Goal: Task Accomplishment & Management: Use online tool/utility

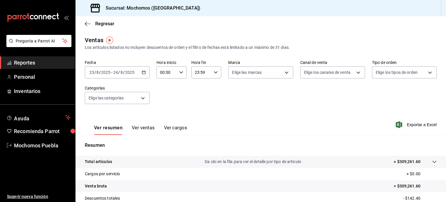
drag, startPoint x: 149, startPoint y: 73, endPoint x: 146, endPoint y: 75, distance: 3.1
click at [146, 75] on div "Fecha [DATE] [DATE] - [DATE] [DATE] Hora inicio 00:00 Hora inicio Hora fin 23:5…" at bounding box center [261, 85] width 352 height 51
click at [146, 75] on div "[DATE] [DATE] - [DATE] [DATE]" at bounding box center [117, 72] width 65 height 12
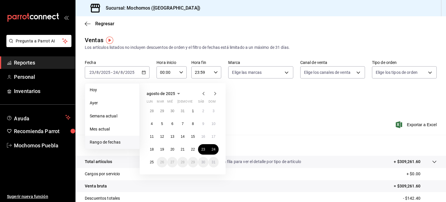
click at [115, 141] on span "Rango de fechas" at bounding box center [112, 142] width 45 height 6
click at [150, 149] on abbr "18" at bounding box center [152, 149] width 4 height 4
click at [151, 162] on abbr "25" at bounding box center [152, 162] width 4 height 4
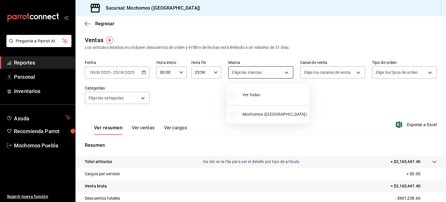
click at [256, 77] on body "Pregunta a Parrot AI Reportes Personal Inventarios Ayuda Recomienda Parrot Moch…" at bounding box center [223, 101] width 446 height 202
click at [254, 91] on div "Ver todas" at bounding box center [245, 94] width 30 height 12
type input "65eb7388-82e4-42fa-8caf-680550c77e6f"
checkbox input "true"
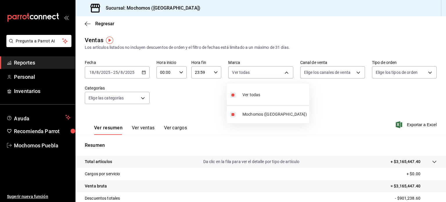
click at [139, 97] on div at bounding box center [223, 101] width 446 height 202
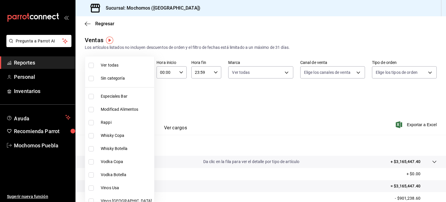
click at [139, 97] on body "Pregunta a Parrot AI Reportes Personal Inventarios Ayuda Recomienda Parrot Moch…" at bounding box center [223, 101] width 446 height 202
click at [139, 97] on span "Especiales Bar" at bounding box center [126, 96] width 51 height 6
type input "357a9704-c999-4c63-af81-0c25438b67b5"
checkbox input "true"
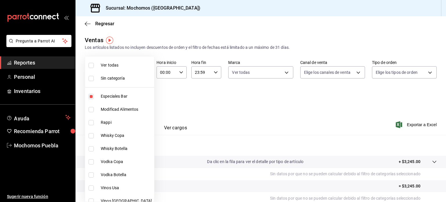
click at [119, 66] on span "Ver todas" at bounding box center [126, 65] width 51 height 6
type input "357a9704-c999-4c63-af81-0c25438b67b5,a93eec79-672f-49c2-b1cd-14f211909374,5e983…"
checkbox input "true"
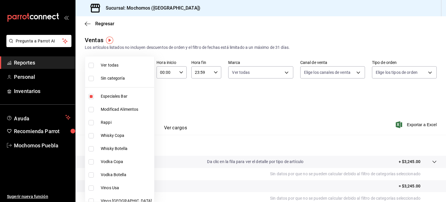
checkbox input "true"
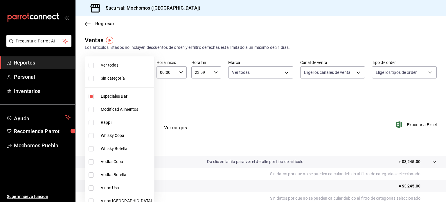
checkbox input "true"
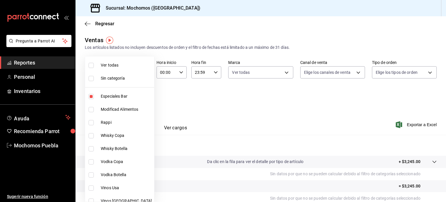
checkbox input "true"
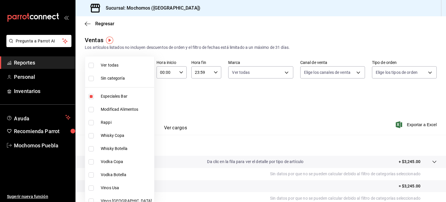
checkbox input "true"
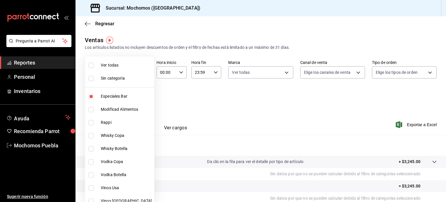
checkbox input "true"
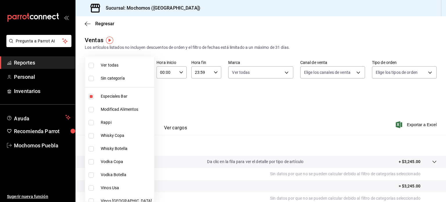
checkbox input "true"
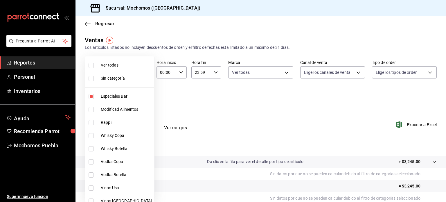
checkbox input "true"
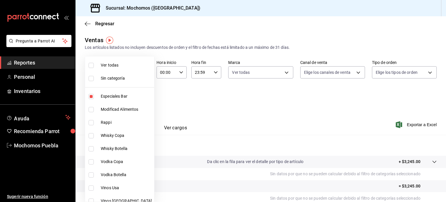
checkbox input "true"
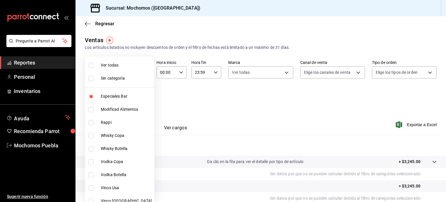
checkbox input "true"
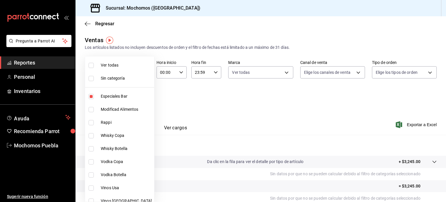
checkbox input "true"
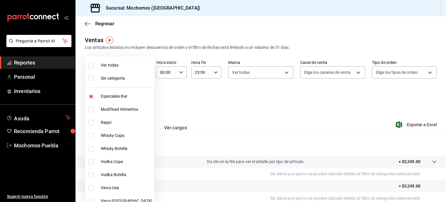
checkbox input "true"
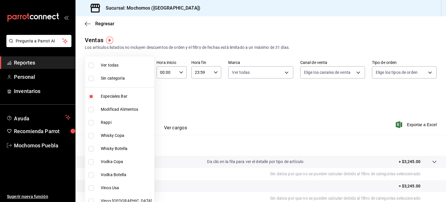
checkbox input "true"
click at [328, 73] on div at bounding box center [223, 101] width 446 height 202
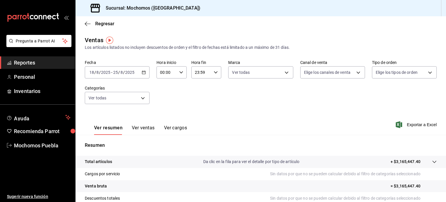
click at [328, 73] on div "Ver todas Sin categoría Especiales Bar Modificad Alimentos Rappi Whisky Copa Wh…" at bounding box center [223, 101] width 446 height 202
click at [328, 73] on body "Pregunta a Parrot AI Reportes Personal Inventarios Ayuda Recomienda Parrot Moch…" at bounding box center [223, 101] width 446 height 202
click at [327, 92] on span "Ver todos" at bounding box center [322, 95] width 18 height 6
type input "PARROT,UBER_EATS,RAPPI,DIDI_FOOD,ONLINE"
checkbox input "true"
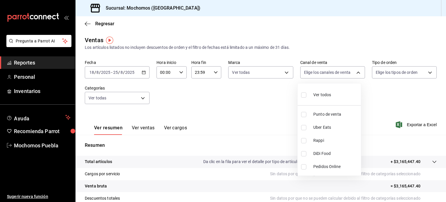
checkbox input "true"
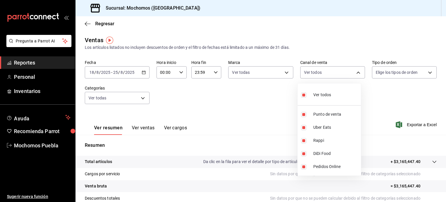
click at [136, 95] on div at bounding box center [223, 101] width 446 height 202
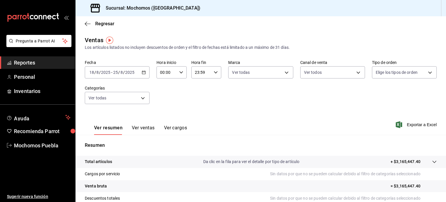
click at [136, 95] on div "Ver todos Punto de venta Uber Eats Rappi DiDi Food Pedidos Online" at bounding box center [223, 101] width 446 height 202
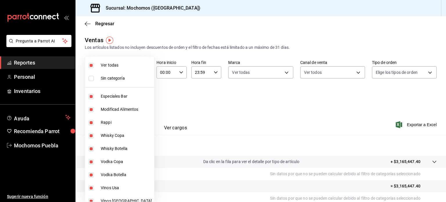
click at [136, 95] on body "Pregunta a Parrot AI Reportes Personal Inventarios Ayuda Recomienda Parrot Moch…" at bounding box center [223, 101] width 446 height 202
click at [396, 71] on div at bounding box center [223, 101] width 446 height 202
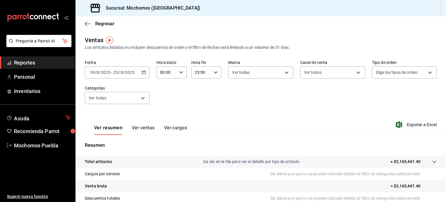
click at [396, 71] on div "Ver todas Sin categoría Especiales Bar Modificad Alimentos Rappi Whisky Copa Wh…" at bounding box center [223, 101] width 446 height 202
click at [396, 71] on body "Pregunta a Parrot AI Reportes Personal Inventarios Ayuda Recomienda Parrot Moch…" at bounding box center [223, 101] width 446 height 202
click at [387, 92] on span "Ver todos" at bounding box center [393, 95] width 18 height 6
type input "c9e91c43-775f-4cd6-[DATE]-cfdc9e5fd636,e77b1244-dd56-4ae6-90a6-fad4c81c99f8,EXT…"
checkbox input "true"
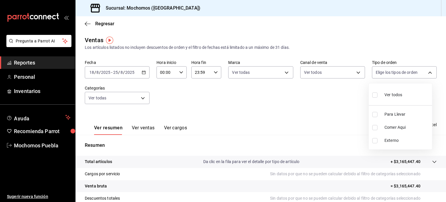
checkbox input "true"
click at [337, 99] on div at bounding box center [223, 101] width 446 height 202
click at [397, 121] on icon "button" at bounding box center [398, 124] width 6 height 7
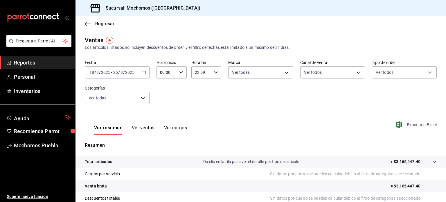
click at [44, 55] on li "Pregunta a Parrot AI" at bounding box center [37, 45] width 71 height 21
click at [39, 63] on span "Reportes" at bounding box center [42, 63] width 57 height 8
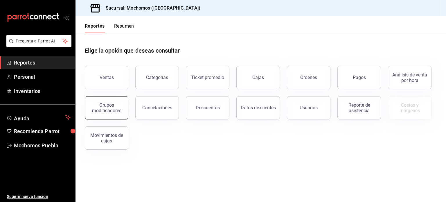
click at [99, 109] on div "Grupos modificadores" at bounding box center [106, 107] width 36 height 11
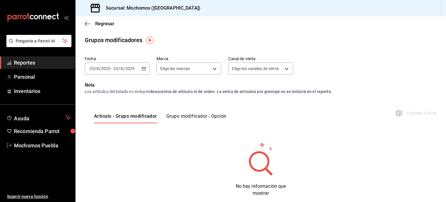
click at [142, 67] on \(Stroke\) "button" at bounding box center [143, 68] width 3 height 3
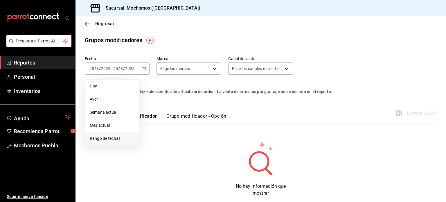
click at [118, 136] on span "Rango de fechas" at bounding box center [112, 138] width 45 height 6
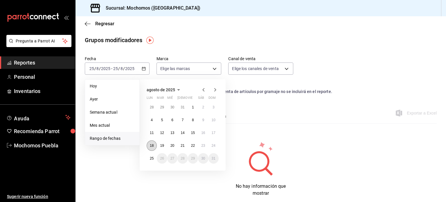
click at [156, 146] on button "18" at bounding box center [152, 145] width 10 height 10
click at [156, 160] on button "25" at bounding box center [152, 158] width 10 height 10
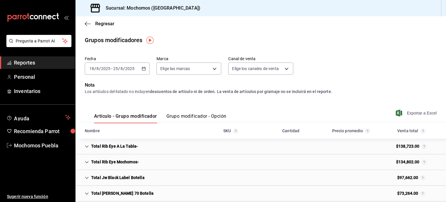
click at [403, 111] on span "Exportar a Excel" at bounding box center [417, 112] width 40 height 7
